Goal: Information Seeking & Learning: Check status

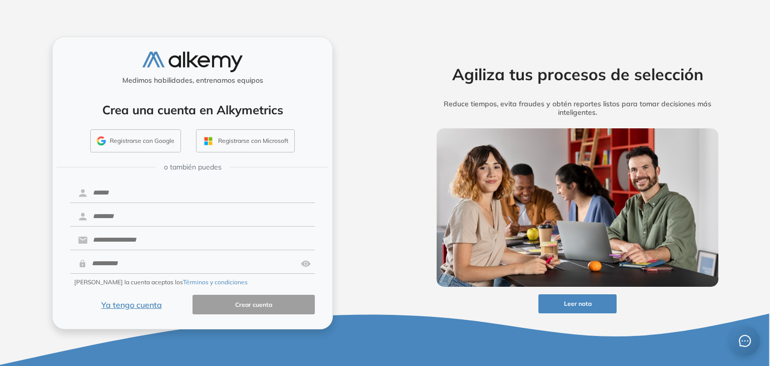
click at [121, 132] on button "Registrarse con Google" at bounding box center [135, 140] width 91 height 23
click at [121, 134] on button "Registrarse con Google" at bounding box center [135, 140] width 91 height 23
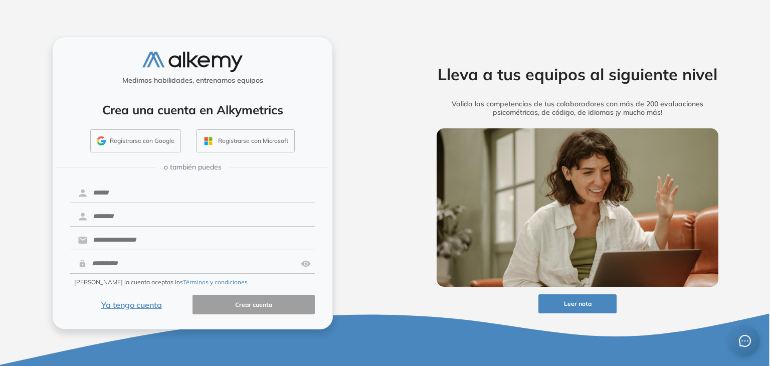
click at [150, 137] on button "Registrarse con Google" at bounding box center [135, 140] width 91 height 23
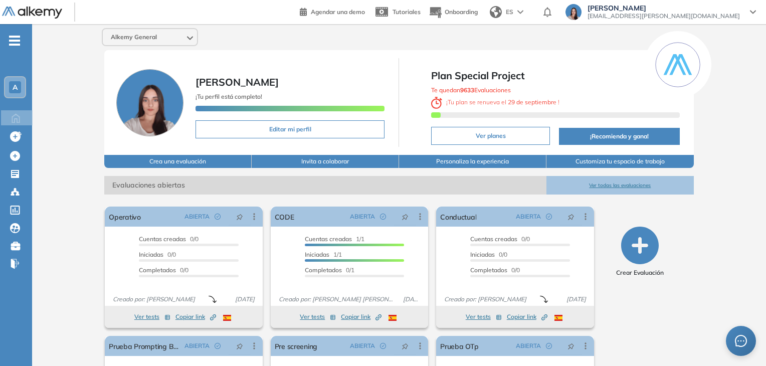
click at [20, 81] on div "A" at bounding box center [15, 87] width 20 height 20
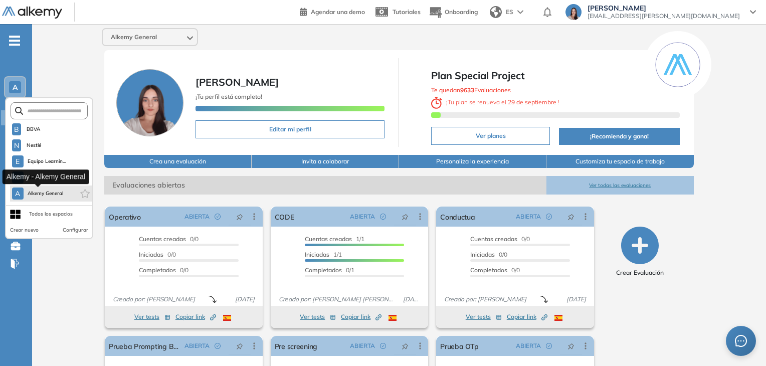
click at [57, 195] on span "Alkemy General" at bounding box center [46, 193] width 36 height 8
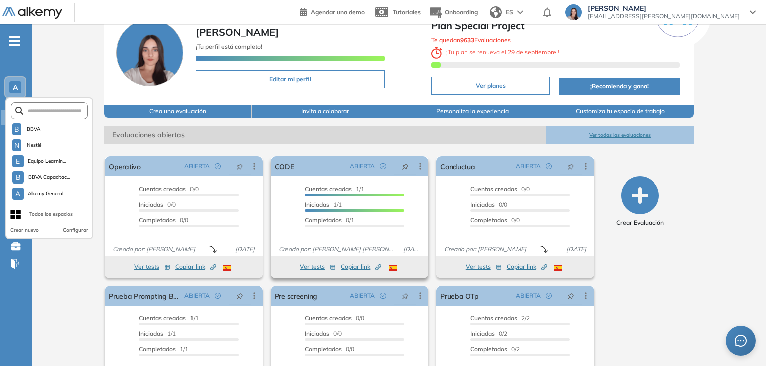
scroll to position [102, 0]
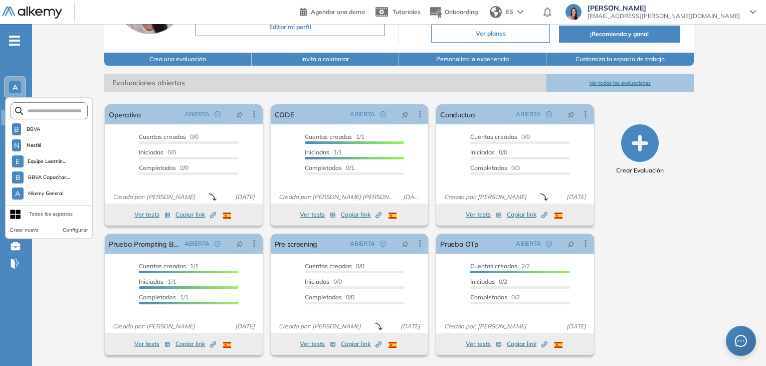
click at [644, 79] on button "Ver todas las evaluaciones" at bounding box center [619, 83] width 147 height 19
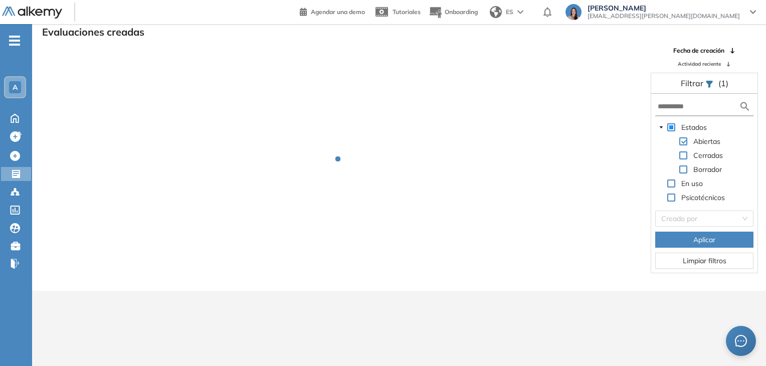
scroll to position [24, 0]
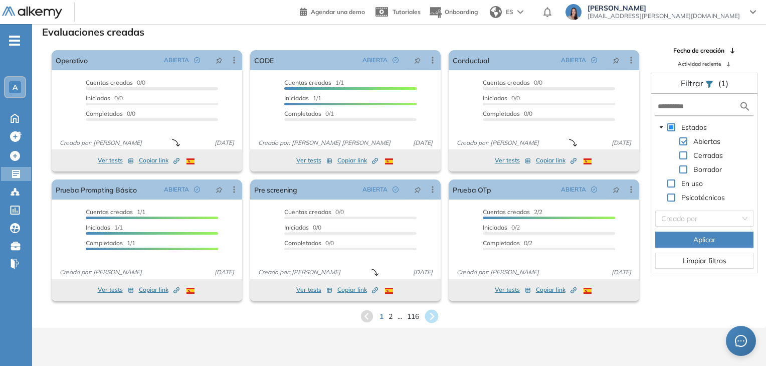
click at [437, 316] on icon at bounding box center [432, 317] width 14 height 14
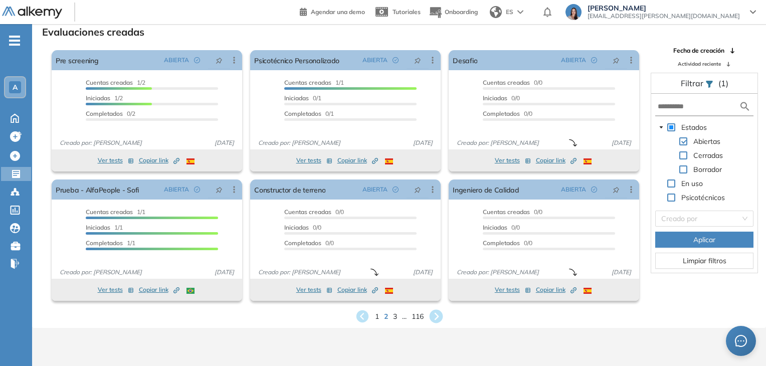
click at [437, 313] on icon at bounding box center [436, 317] width 14 height 14
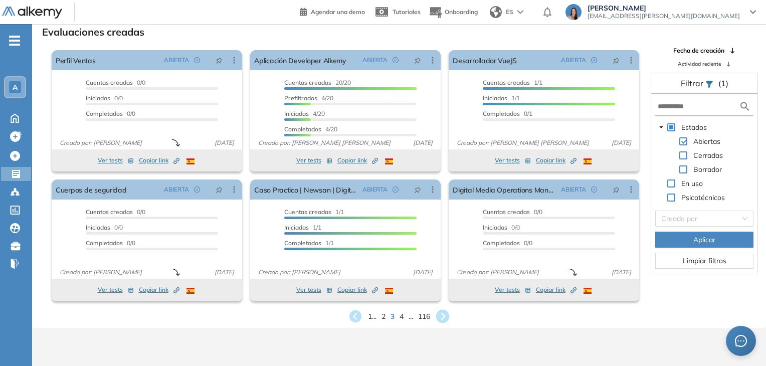
click at [442, 319] on icon at bounding box center [443, 316] width 17 height 17
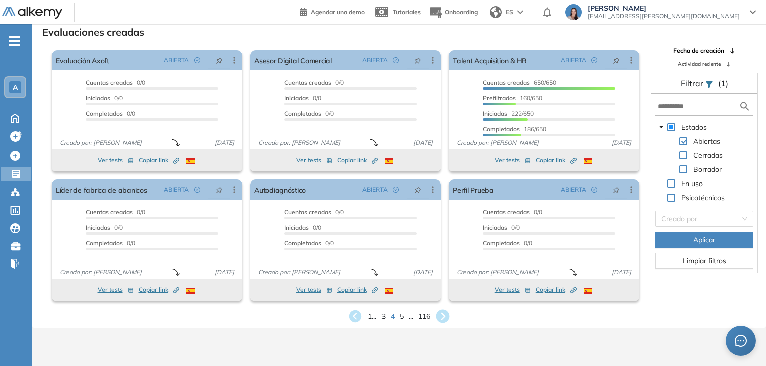
click at [442, 319] on icon at bounding box center [443, 316] width 17 height 17
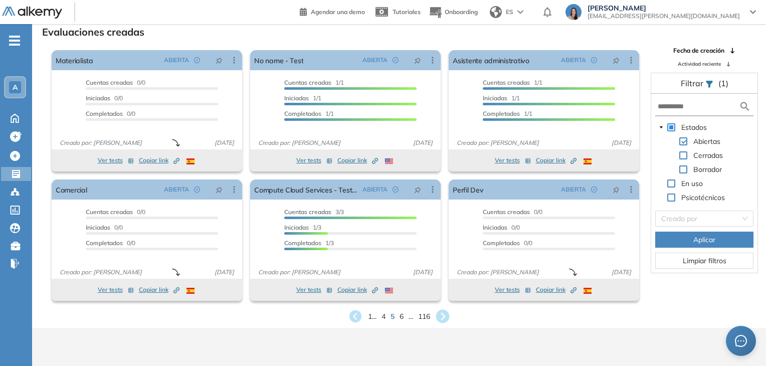
click at [442, 319] on icon at bounding box center [443, 316] width 17 height 17
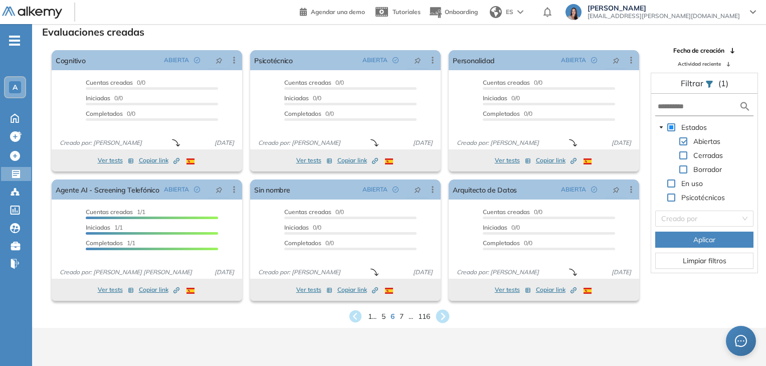
click at [440, 317] on icon at bounding box center [443, 317] width 14 height 14
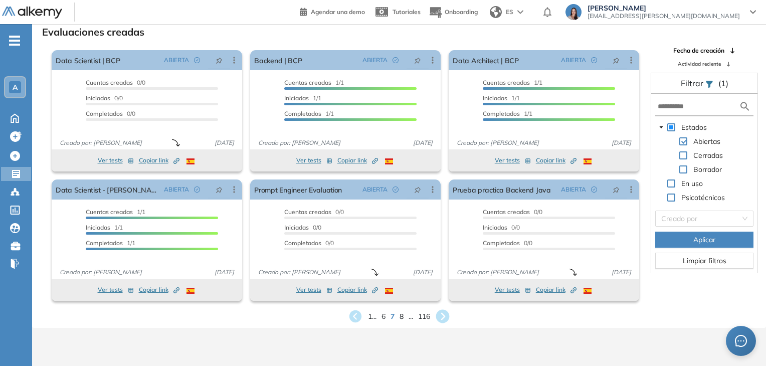
click at [440, 317] on icon at bounding box center [443, 317] width 14 height 14
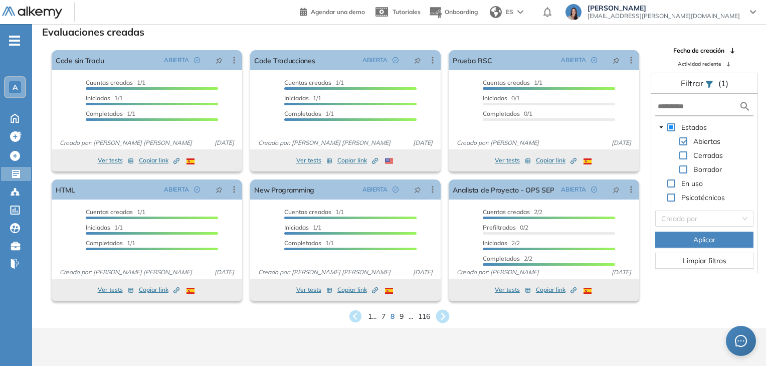
click at [442, 315] on icon at bounding box center [443, 317] width 14 height 14
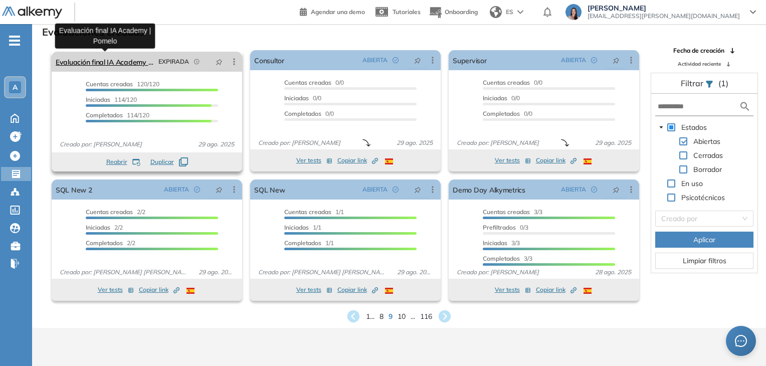
click at [72, 63] on link "Evaluación final IA Academy | Pomelo" at bounding box center [105, 62] width 99 height 20
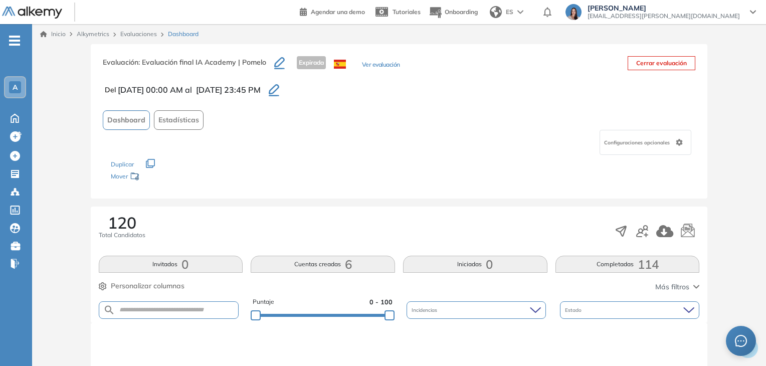
click at [627, 263] on button "Completadas 114" at bounding box center [627, 264] width 144 height 17
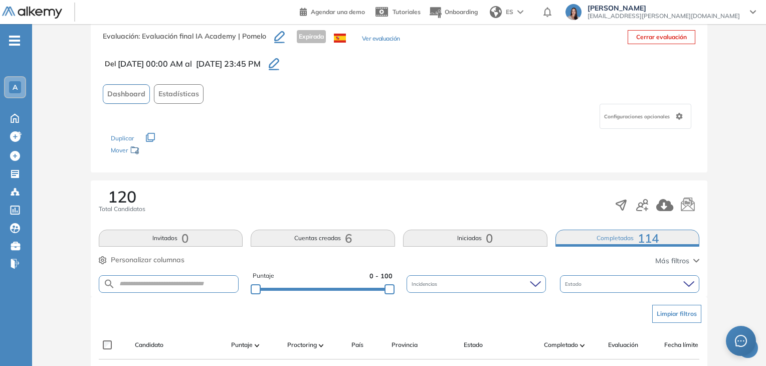
scroll to position [176, 0]
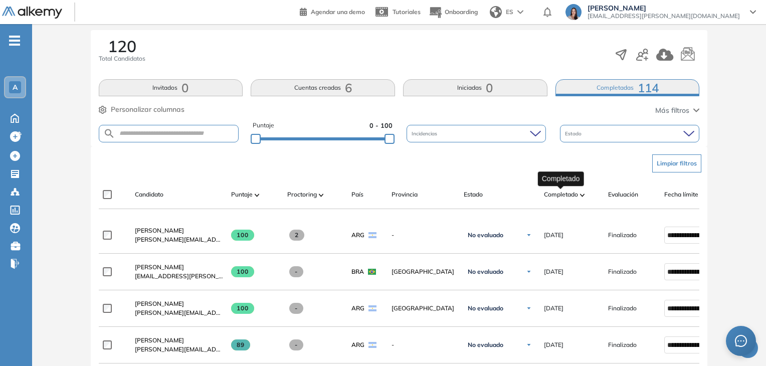
click at [574, 193] on span "Completado" at bounding box center [561, 194] width 34 height 9
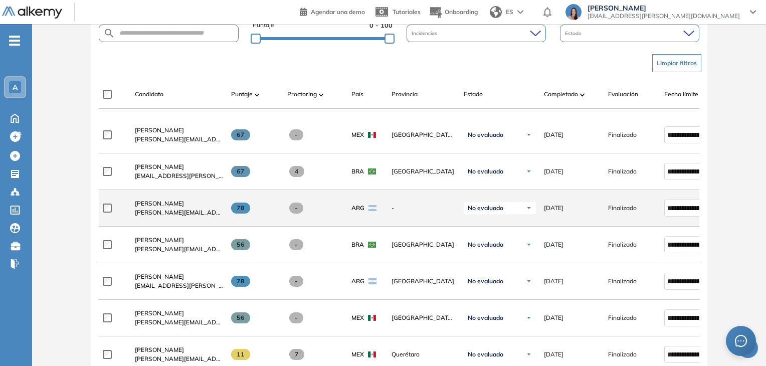
scroll to position [126, 0]
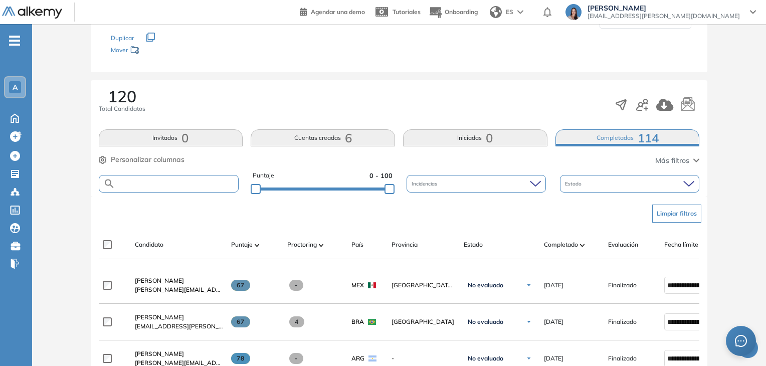
click at [217, 183] on input "text" at bounding box center [176, 184] width 123 height 8
type input "***"
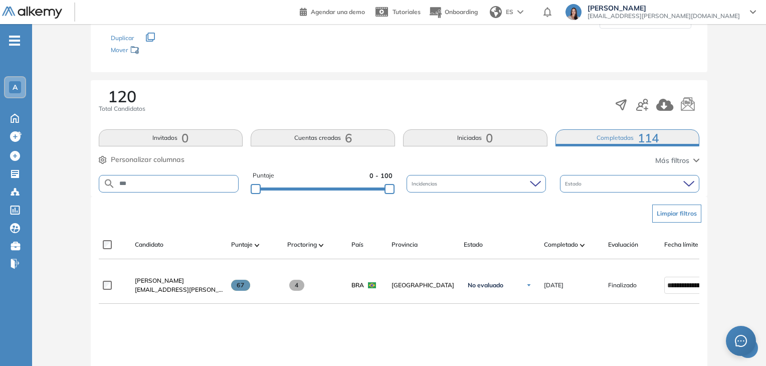
click at [354, 144] on button "Cuentas creadas 6" at bounding box center [323, 137] width 144 height 17
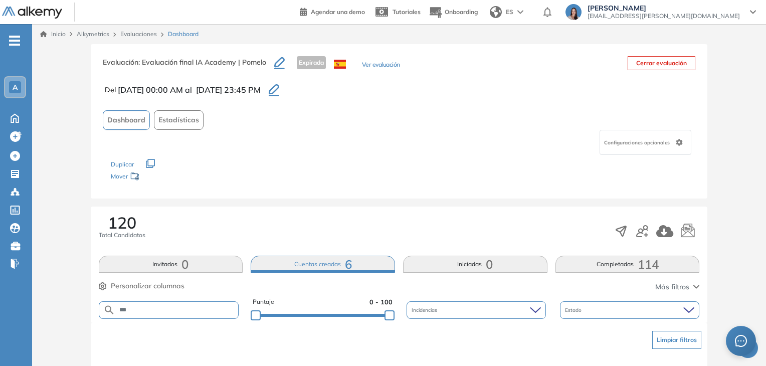
scroll to position [100, 0]
